Goal: Information Seeking & Learning: Find specific fact

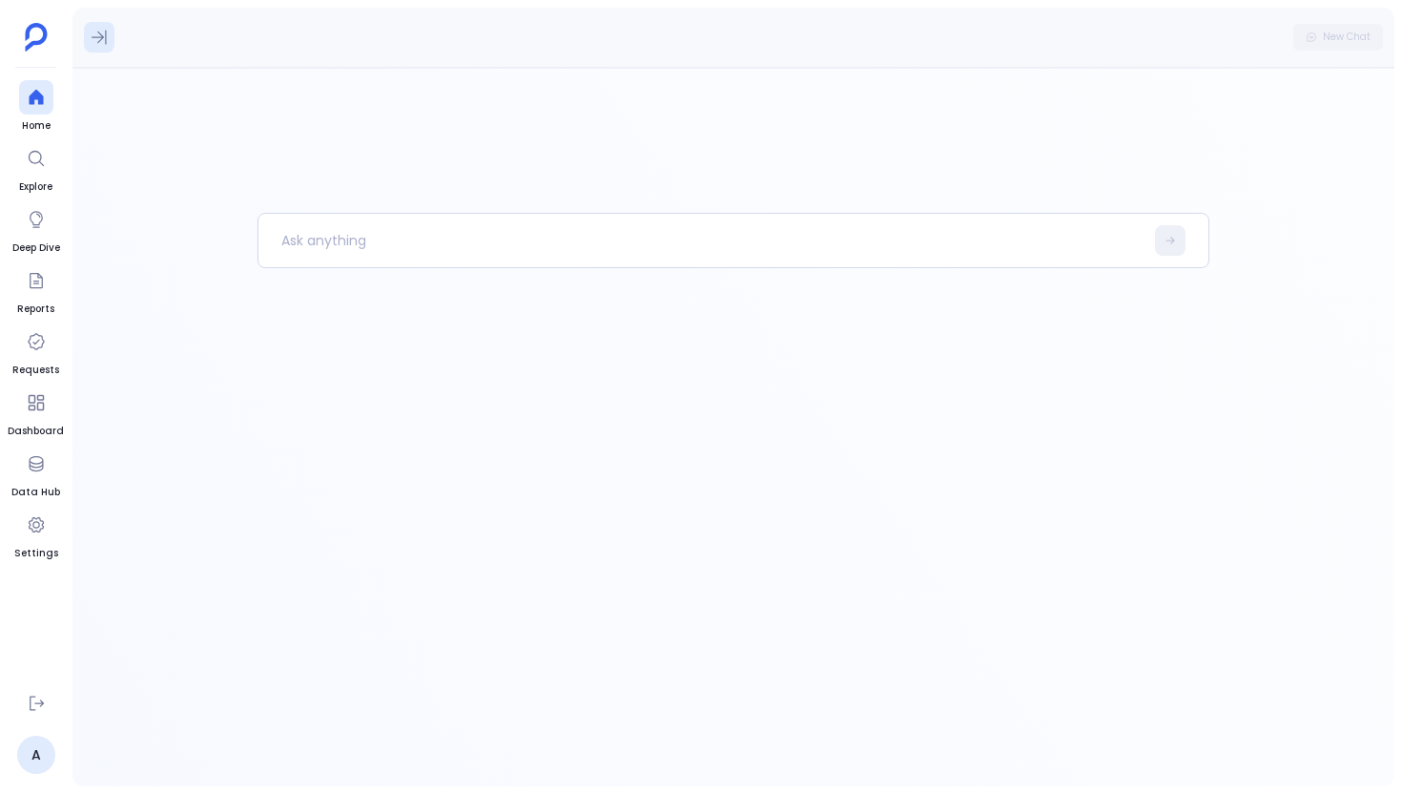
click at [93, 32] on icon at bounding box center [99, 37] width 19 height 19
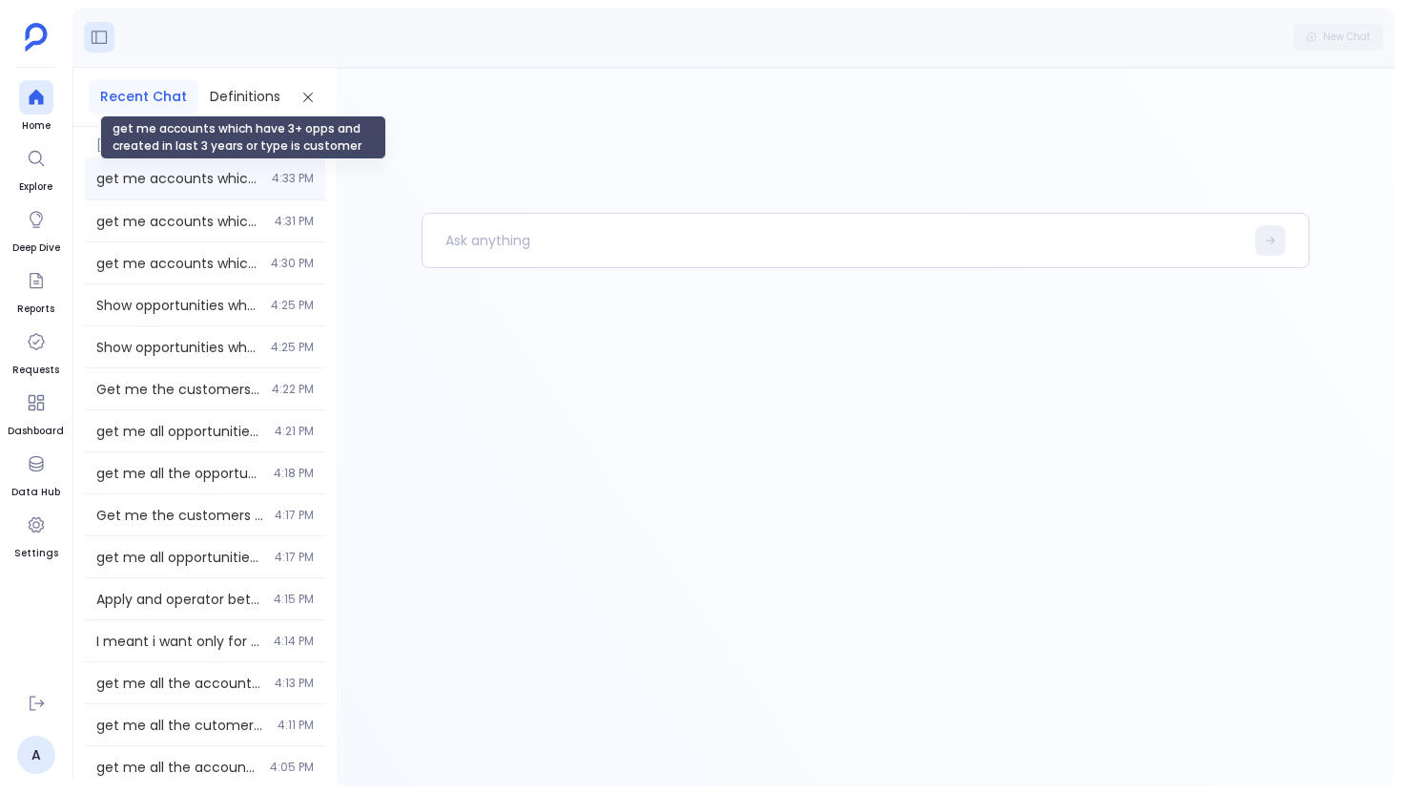
click at [143, 183] on span "get me accounts which have 3+ opps and created in last 3 years or type is custo…" at bounding box center [178, 178] width 164 height 19
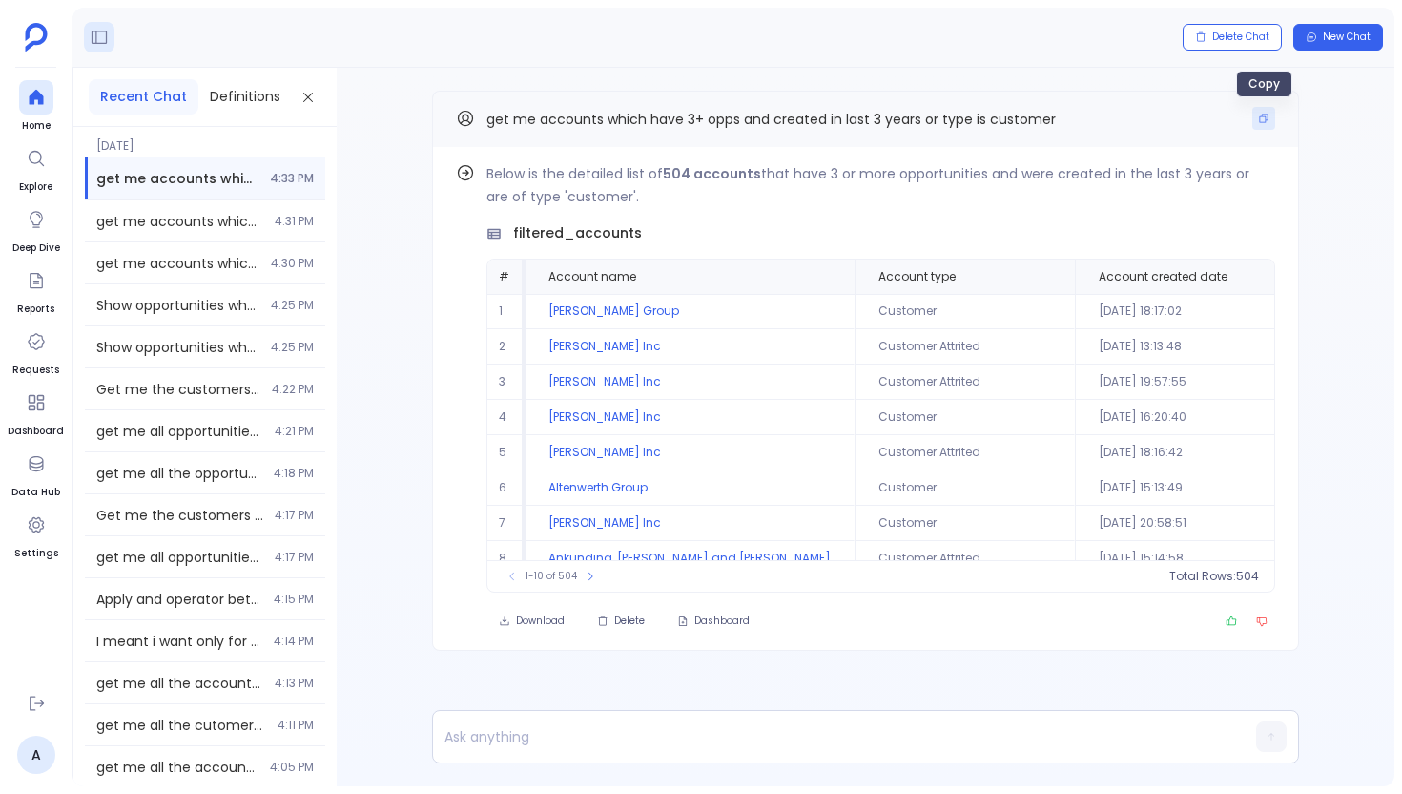
click at [1269, 113] on button "Copy" at bounding box center [1263, 118] width 23 height 23
click at [39, 96] on icon at bounding box center [36, 97] width 14 height 15
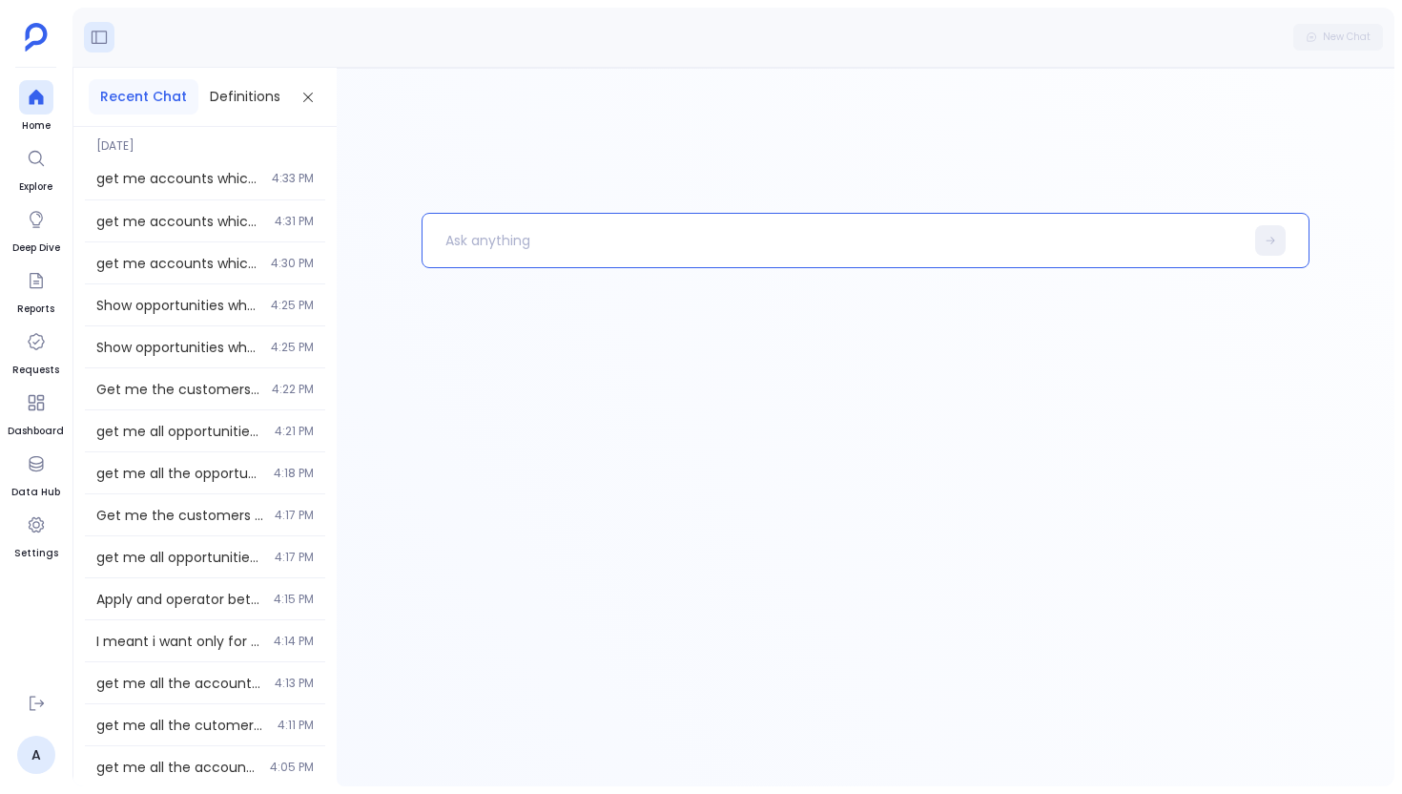
click at [454, 229] on p at bounding box center [833, 241] width 821 height 50
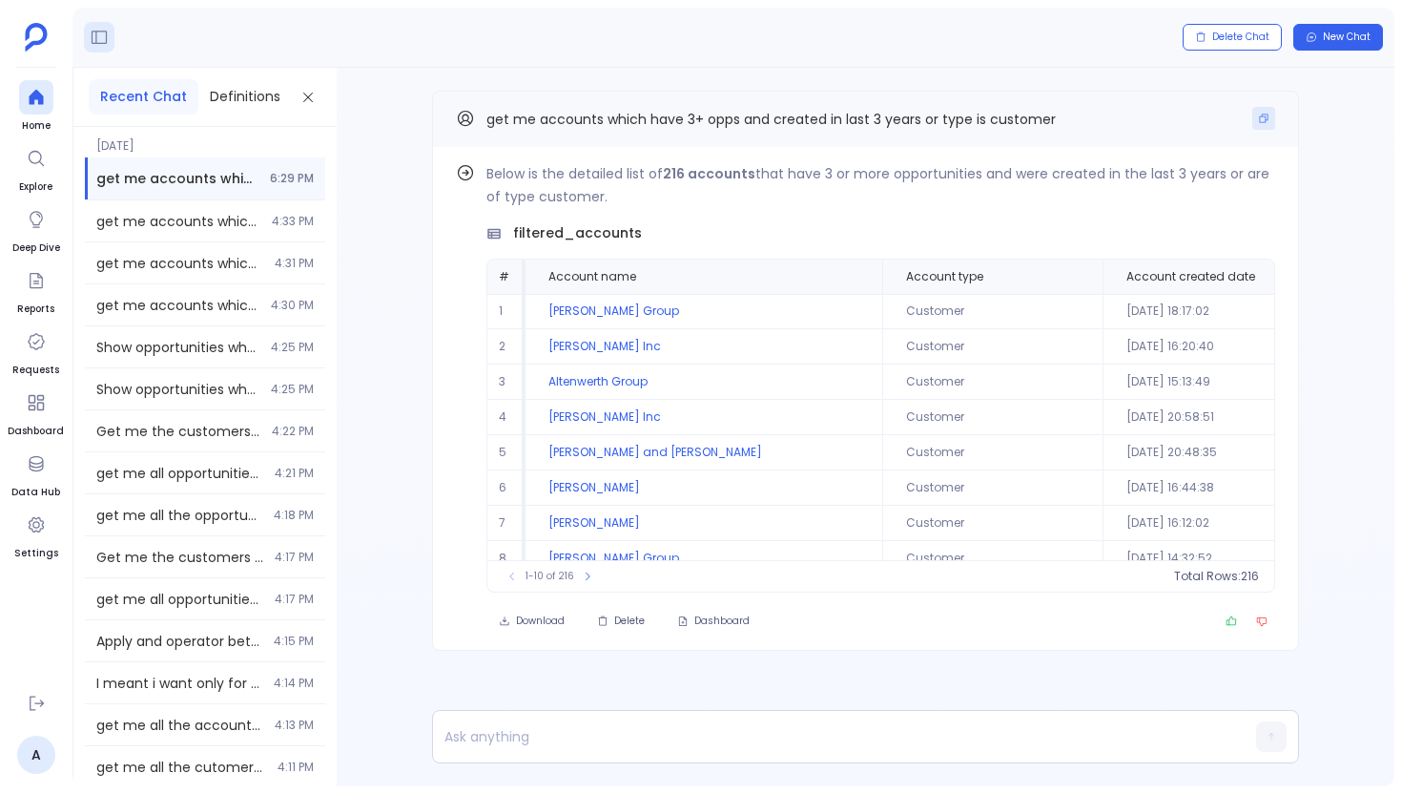
click at [1260, 118] on icon "Copy" at bounding box center [1263, 118] width 11 height 11
click at [614, 317] on td "Abbott Group" at bounding box center [704, 311] width 357 height 35
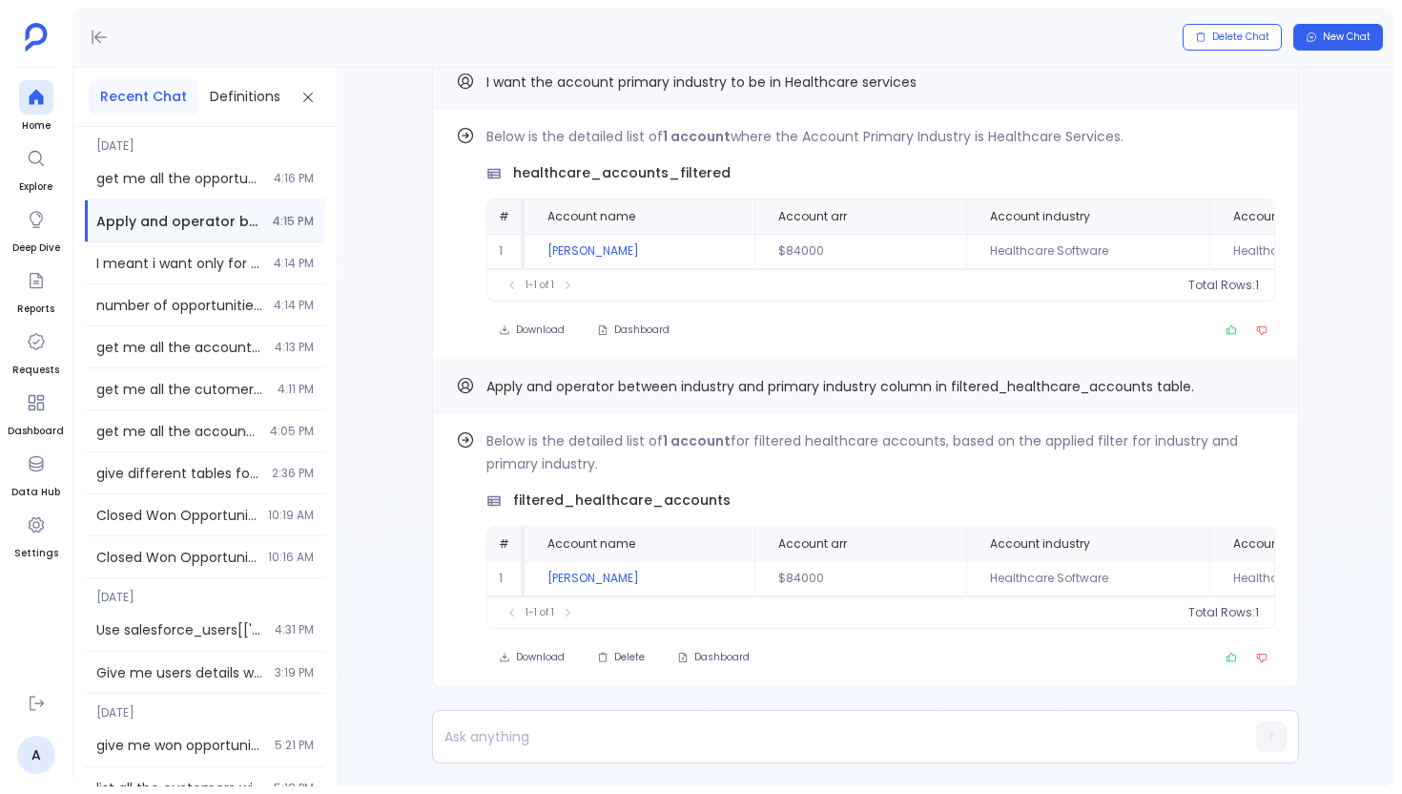
scroll to position [-582, 0]
